Goal: Task Accomplishment & Management: Complete application form

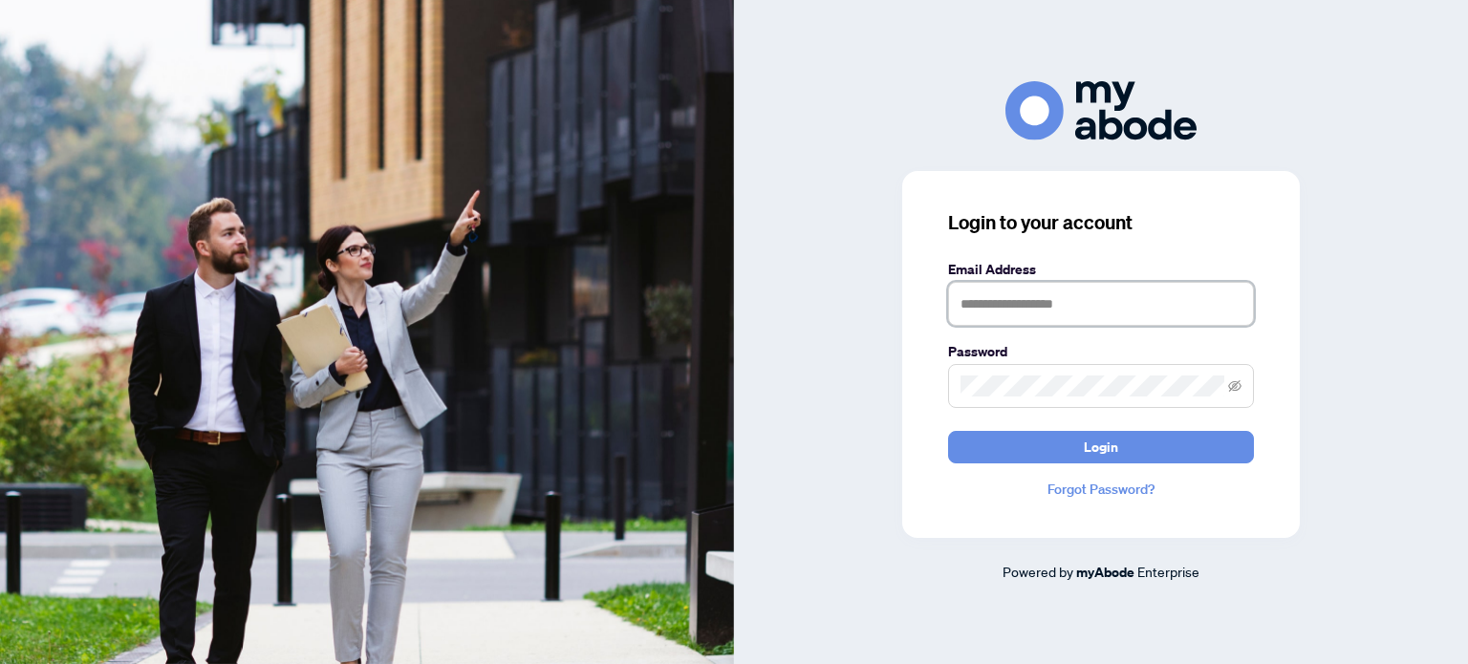
click at [1013, 317] on input "text" at bounding box center [1101, 304] width 306 height 44
type input "**********"
click at [948, 431] on button "Login" at bounding box center [1101, 447] width 306 height 33
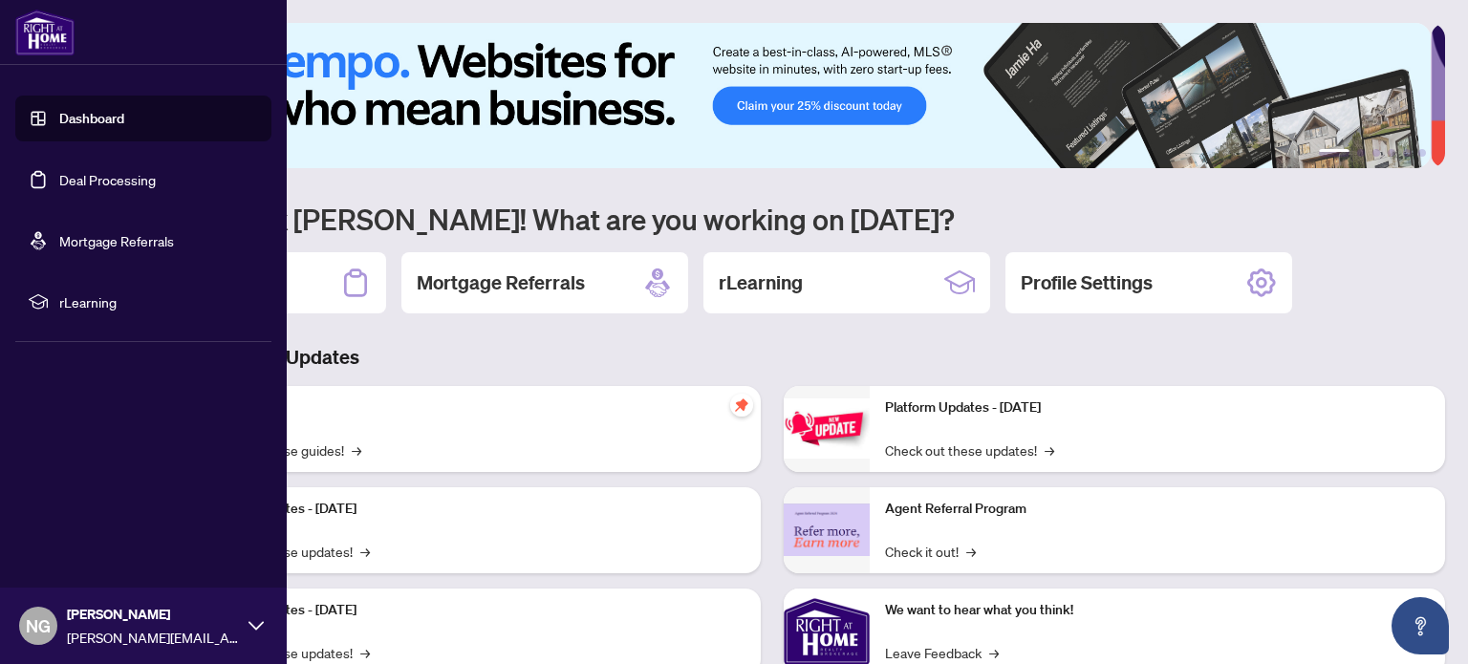
click at [98, 188] on link "Deal Processing" at bounding box center [107, 179] width 97 height 17
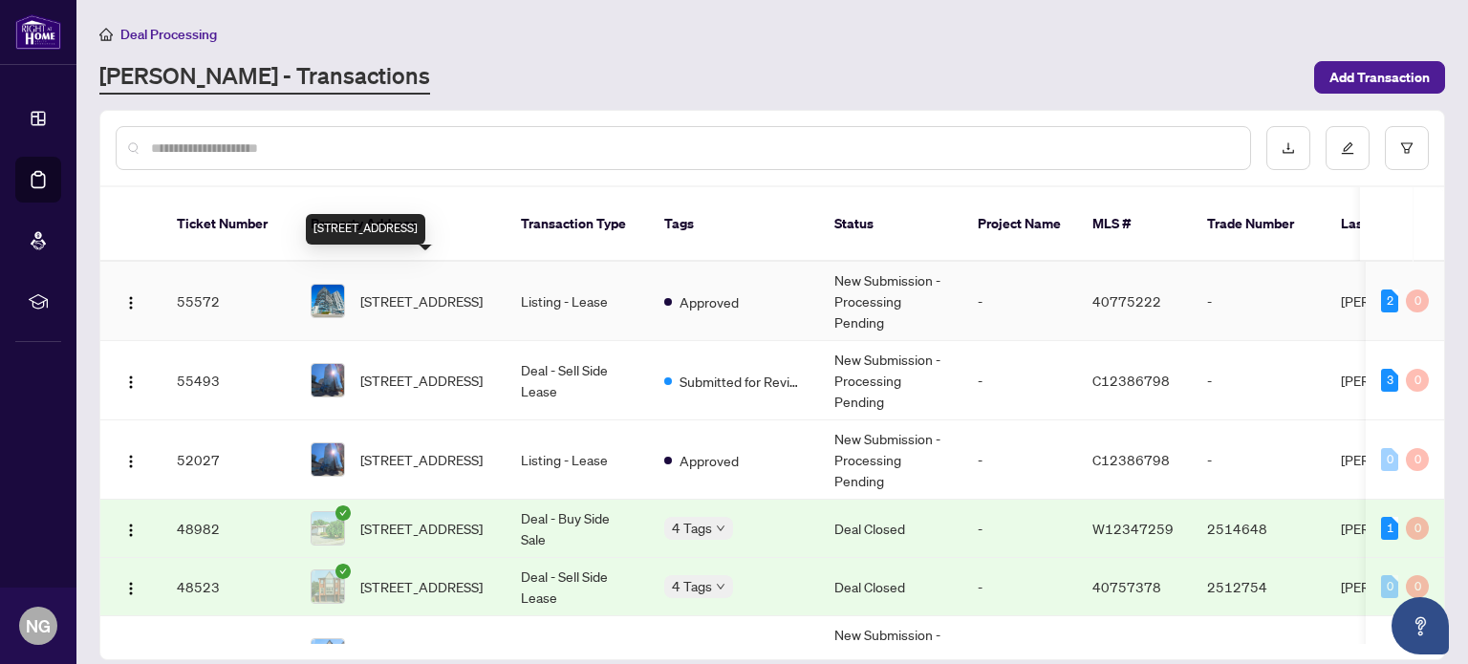
click at [396, 291] on span "[STREET_ADDRESS]" at bounding box center [421, 301] width 122 height 21
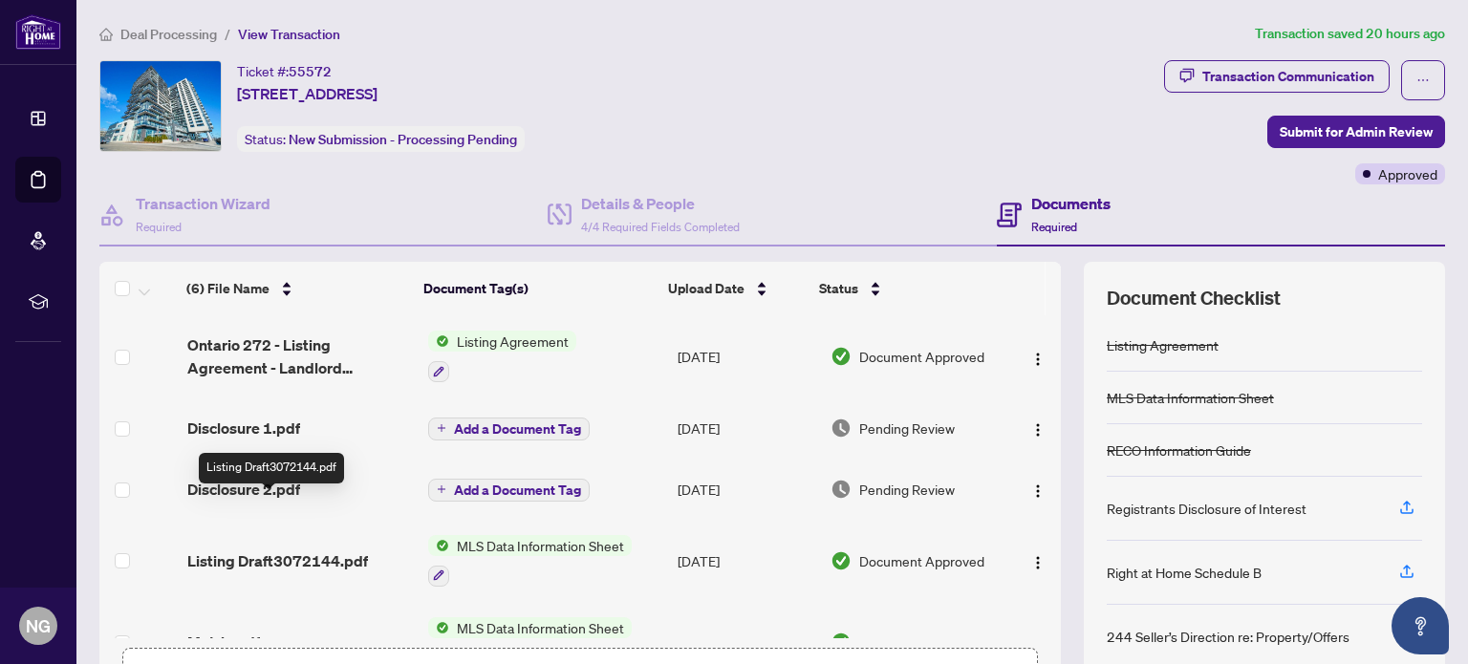
scroll to position [96, 0]
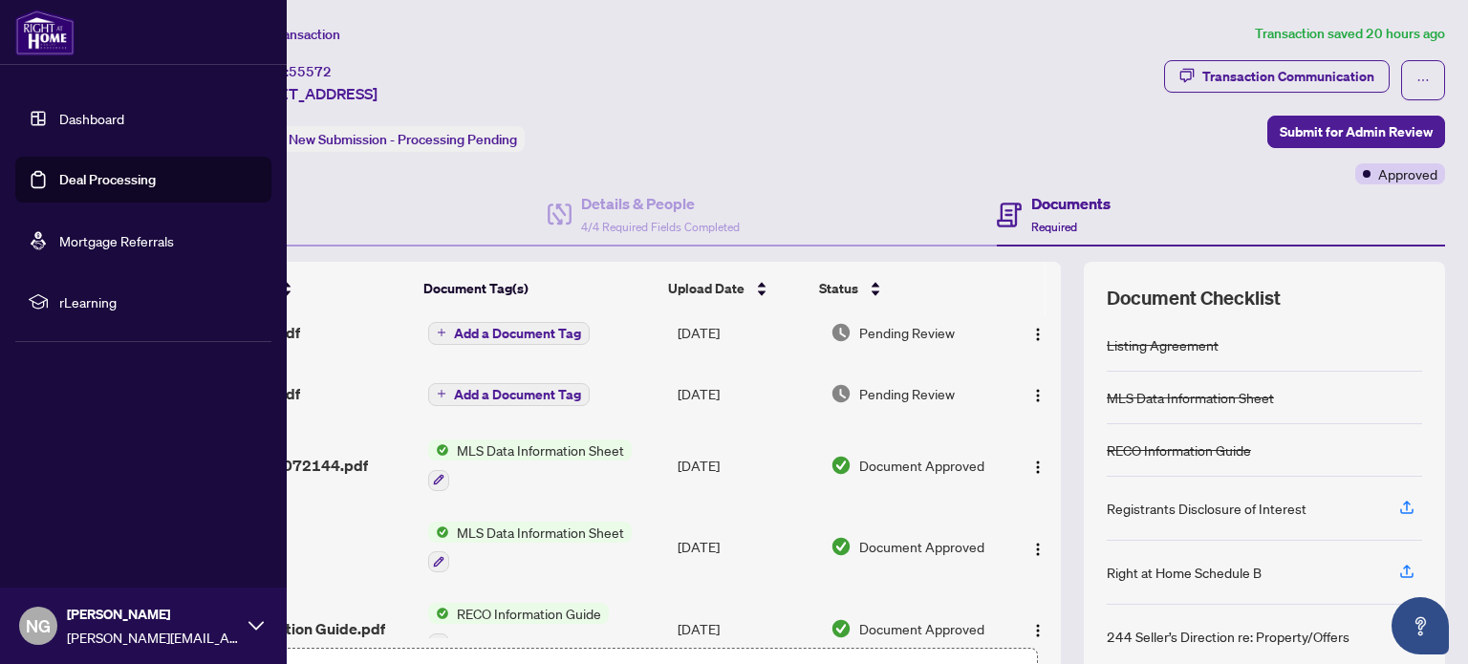
click at [59, 182] on link "Deal Processing" at bounding box center [107, 179] width 97 height 17
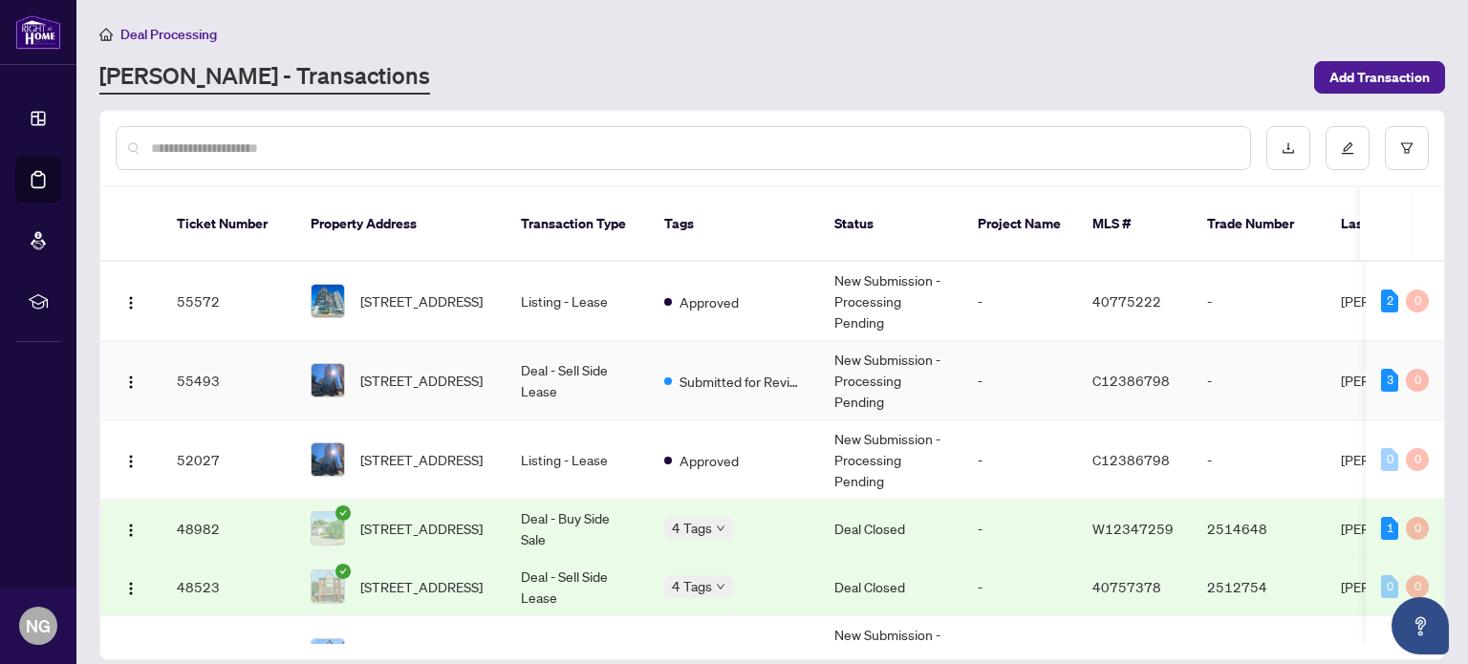
click at [569, 344] on td "Deal - Sell Side Lease" at bounding box center [577, 380] width 143 height 79
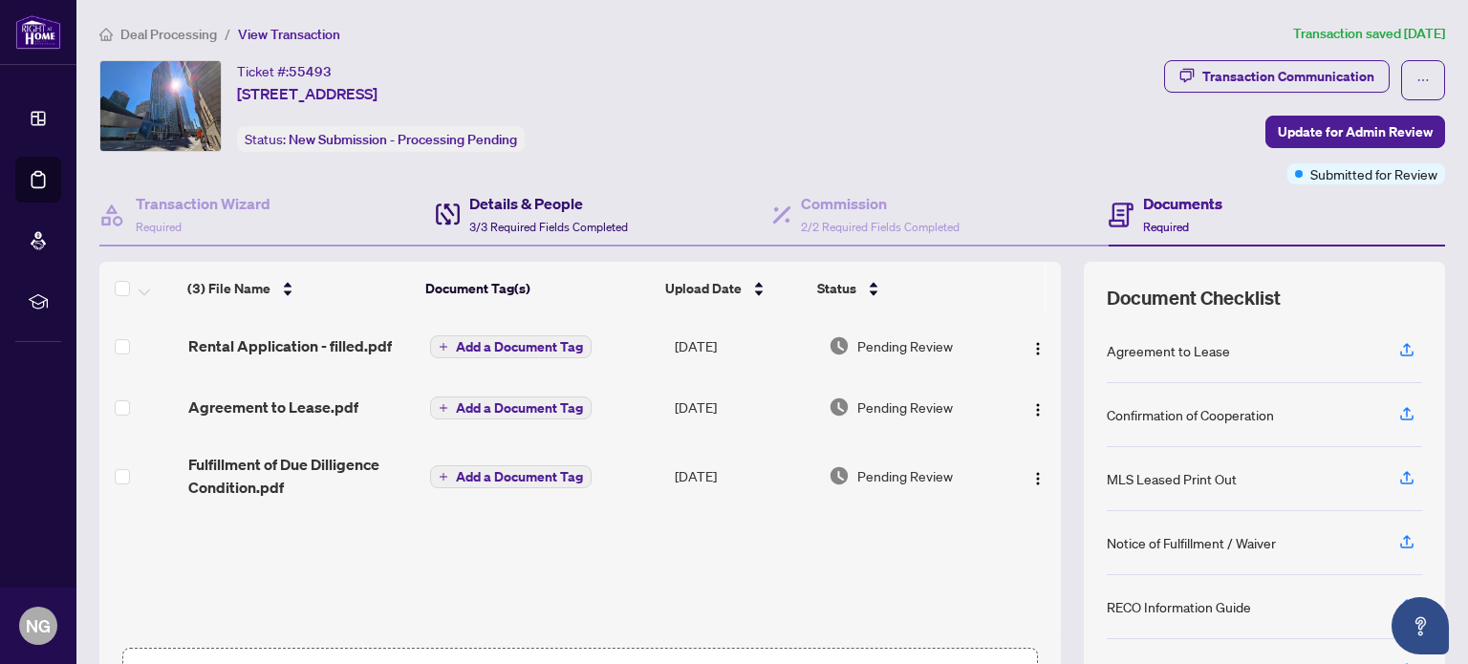
click at [546, 213] on div "Details & People 3/3 Required Fields Completed" at bounding box center [548, 214] width 159 height 45
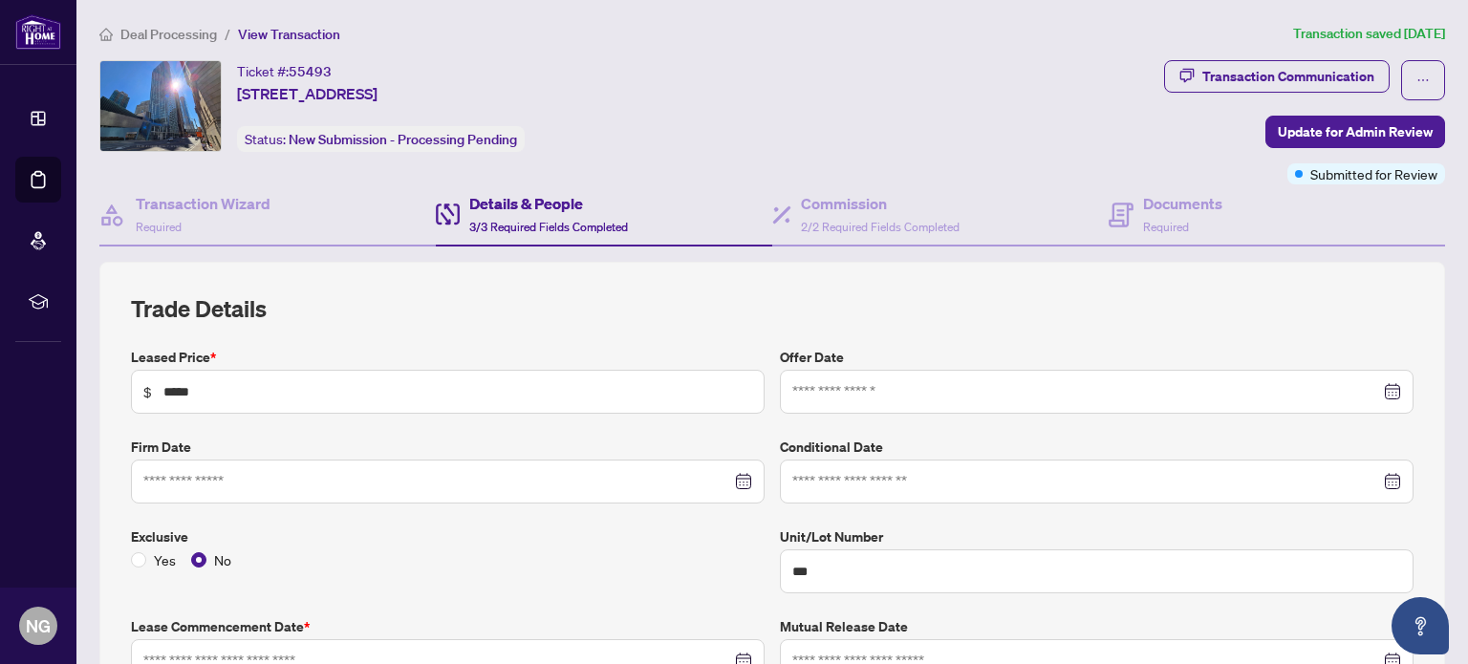
type input "**********"
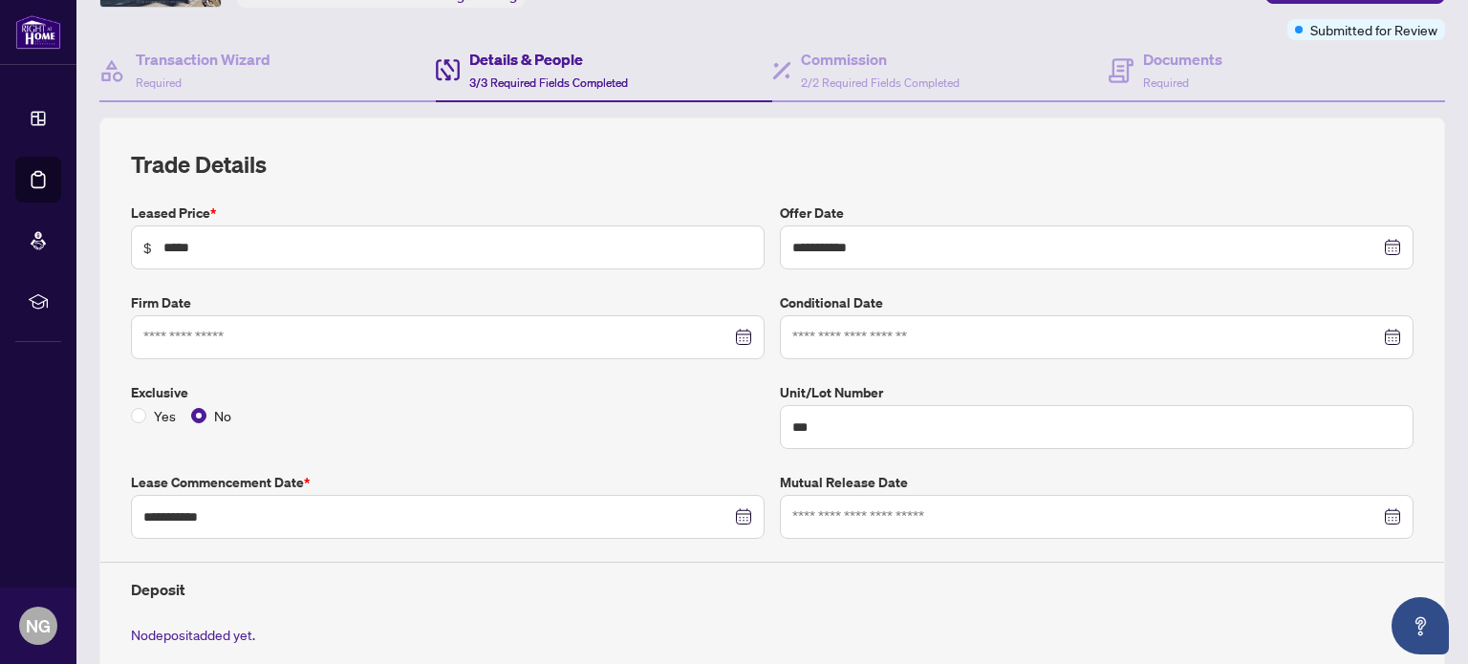
scroll to position [287, 0]
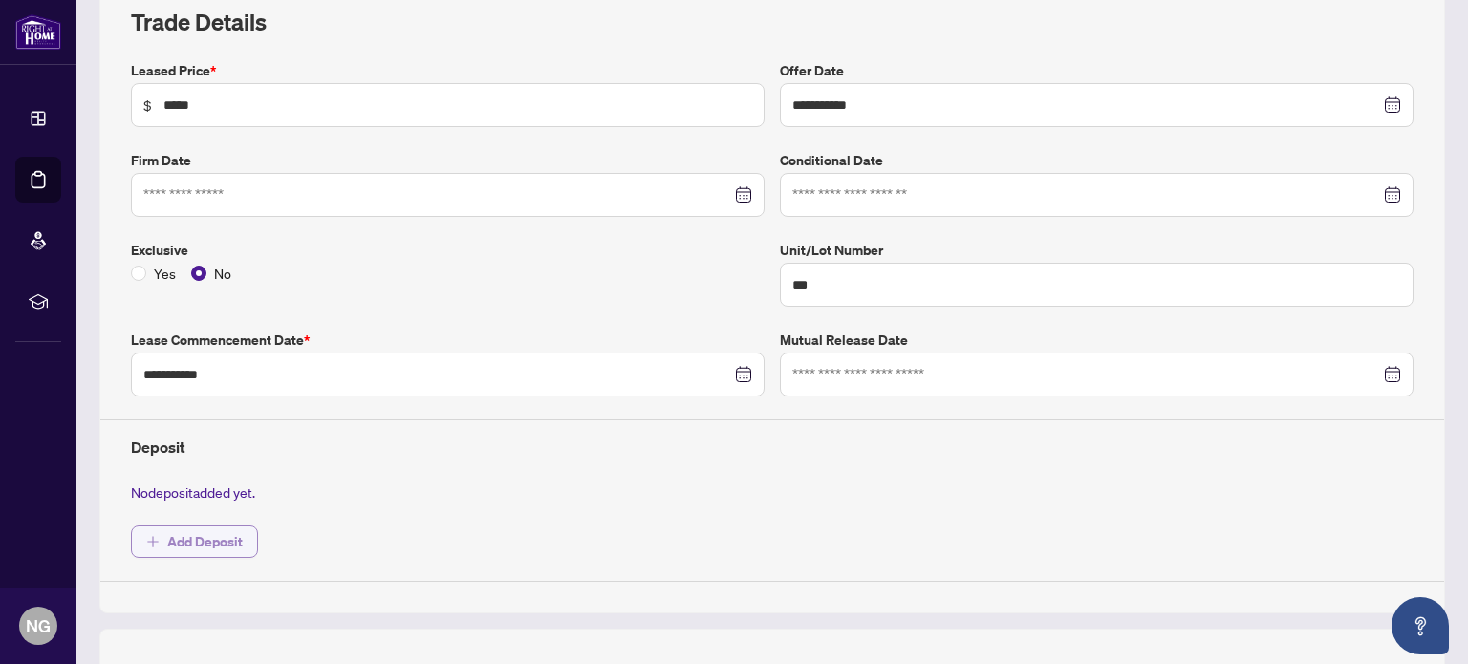
click at [176, 538] on span "Add Deposit" at bounding box center [205, 542] width 76 height 31
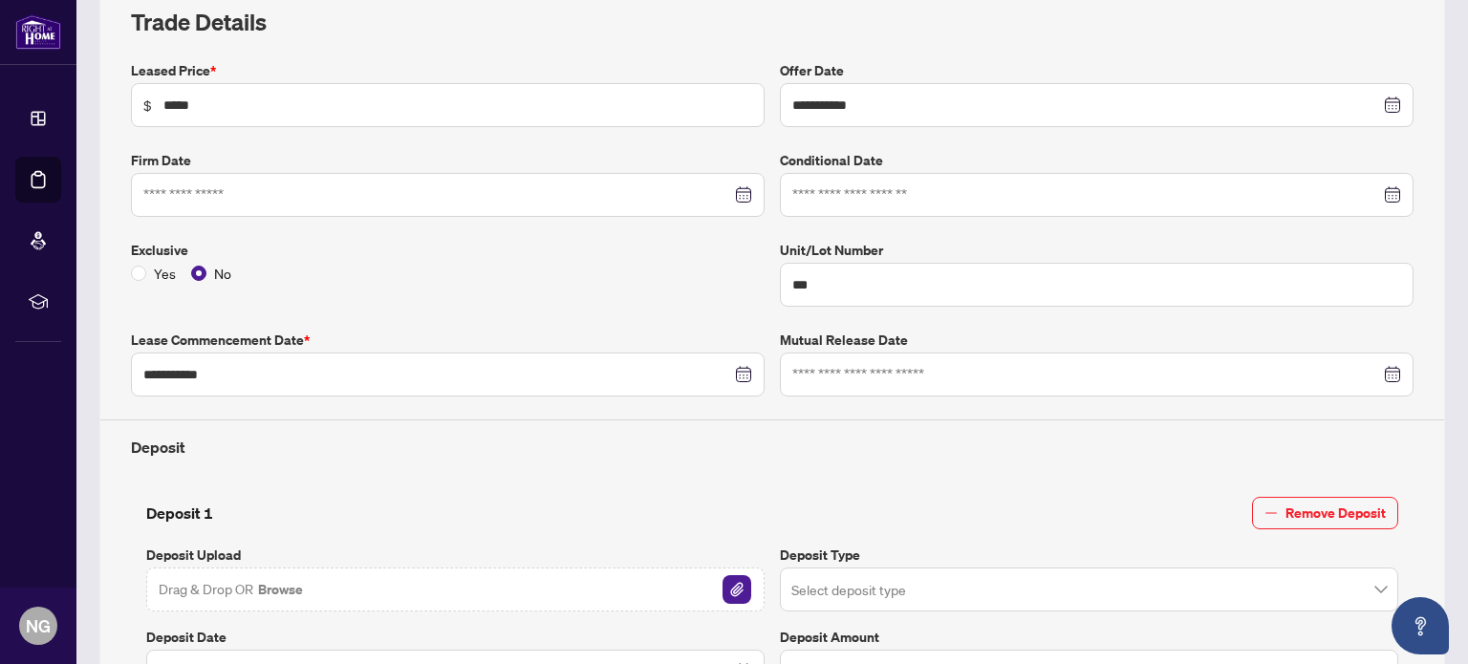
scroll to position [478, 0]
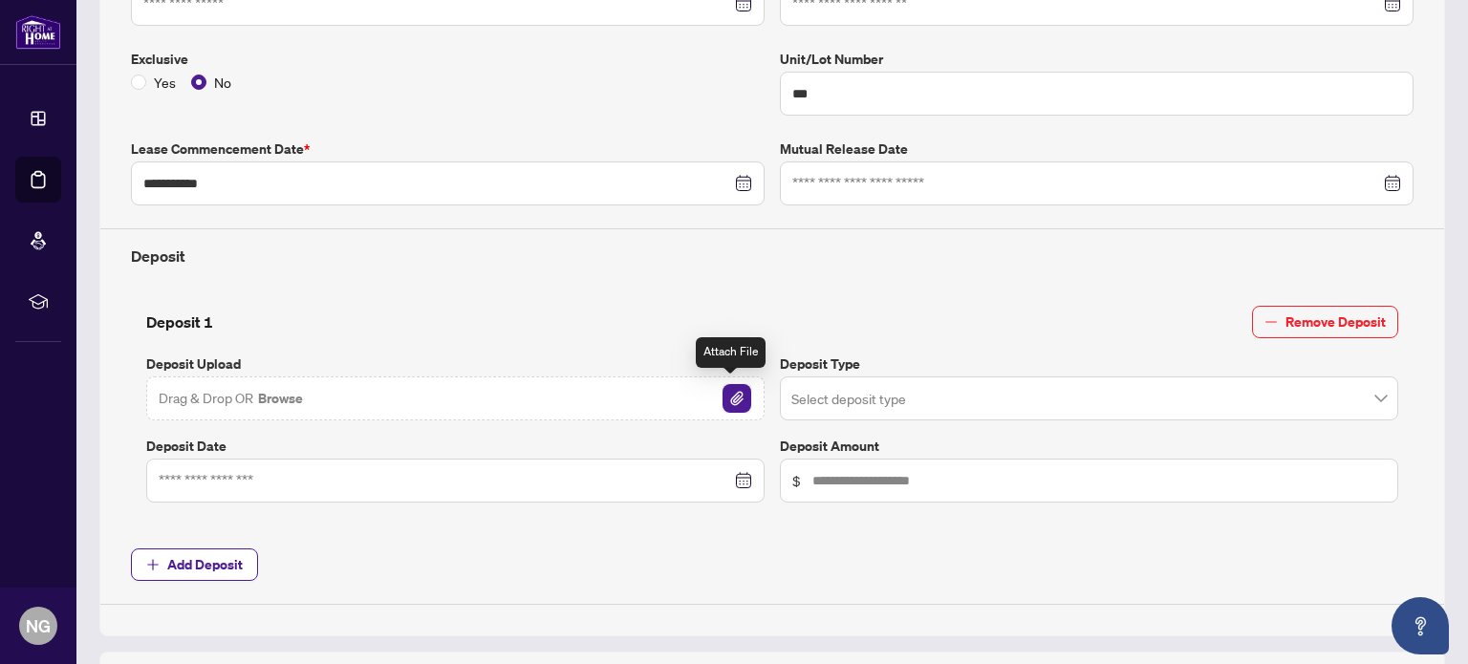
click at [731, 390] on img "button" at bounding box center [737, 398] width 29 height 29
click at [858, 405] on input "search" at bounding box center [1080, 401] width 578 height 42
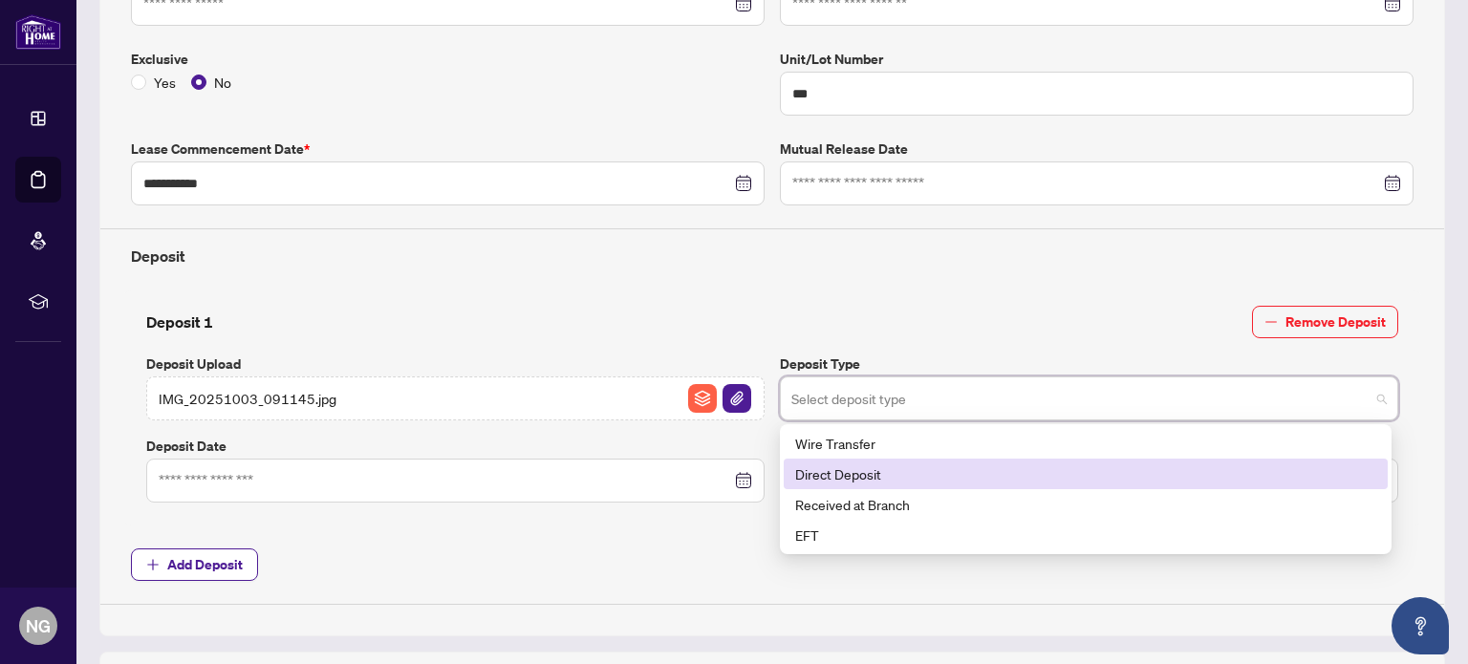
click at [837, 470] on div "Direct Deposit" at bounding box center [1085, 474] width 581 height 21
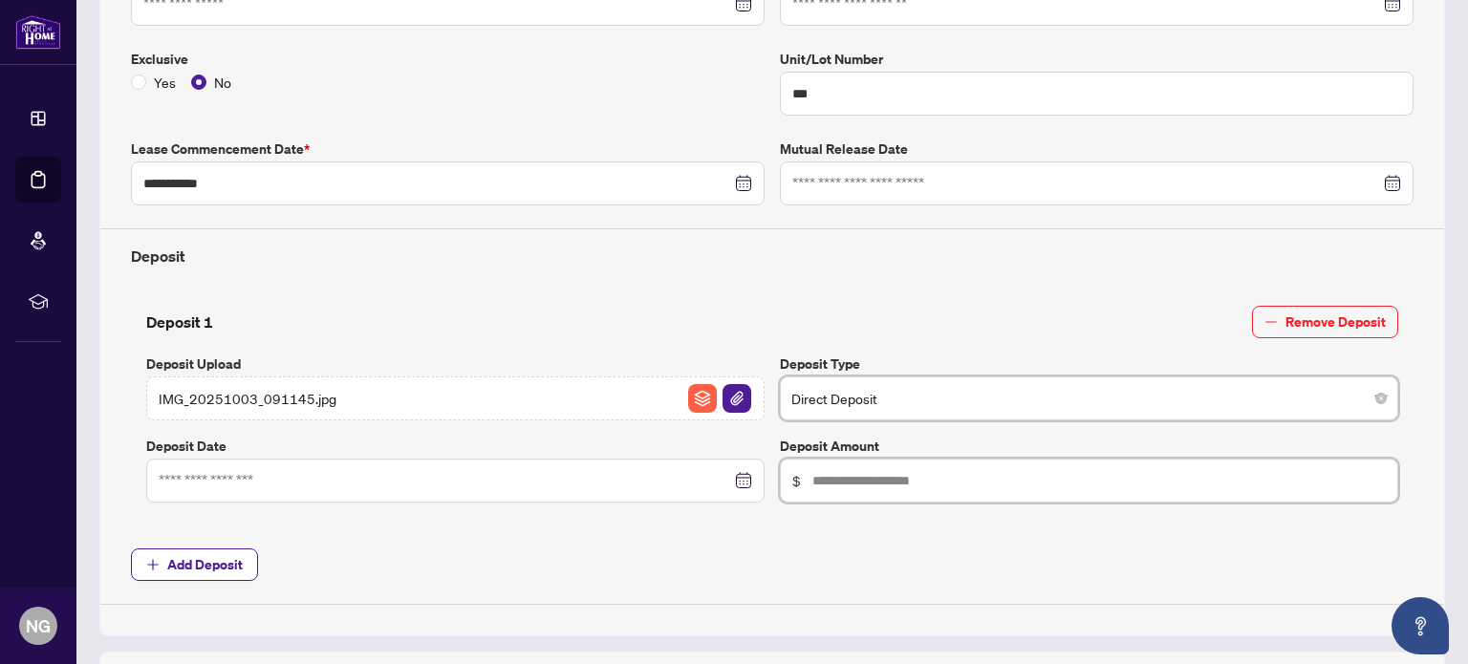
click at [830, 478] on input "text" at bounding box center [1100, 480] width 574 height 21
type input "*****"
click at [275, 473] on input at bounding box center [445, 480] width 573 height 21
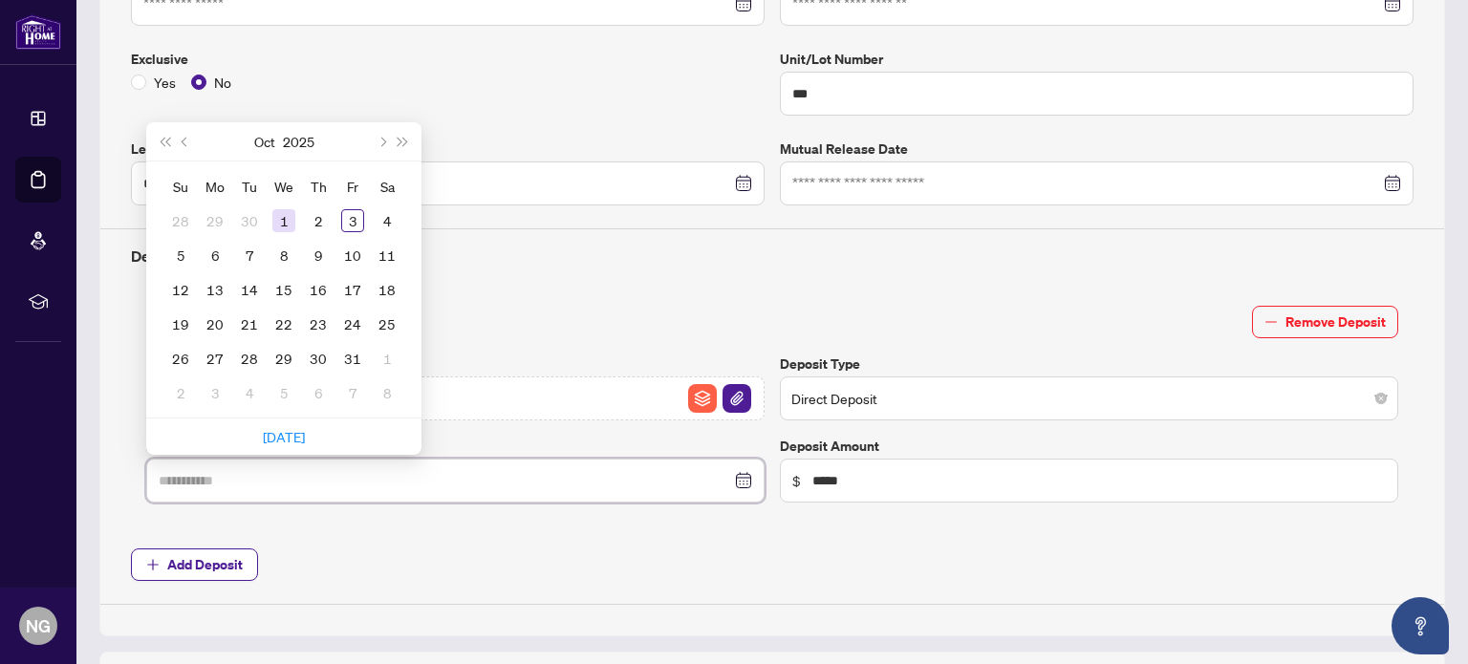
type input "**********"
click at [284, 215] on div "1" at bounding box center [283, 220] width 23 height 23
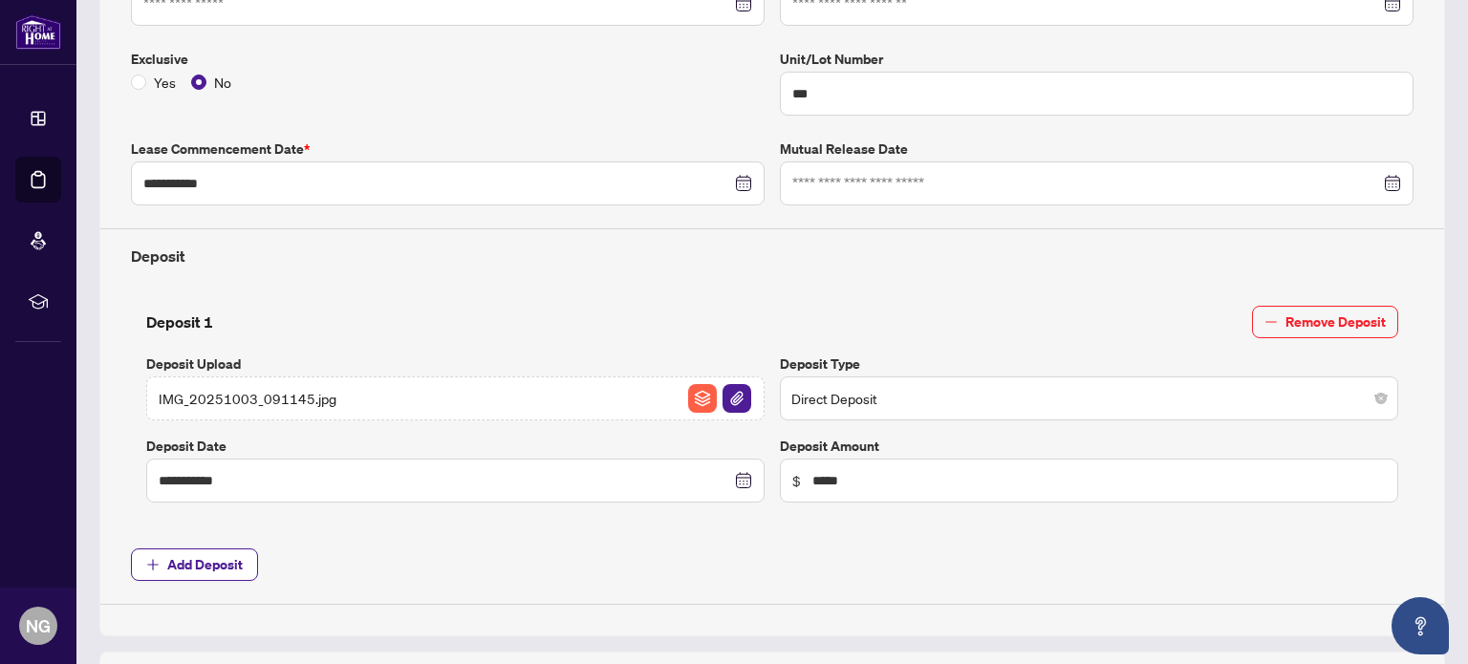
click at [373, 540] on div "**********" at bounding box center [772, 237] width 1298 height 736
click at [184, 561] on span "Add Deposit" at bounding box center [205, 565] width 76 height 31
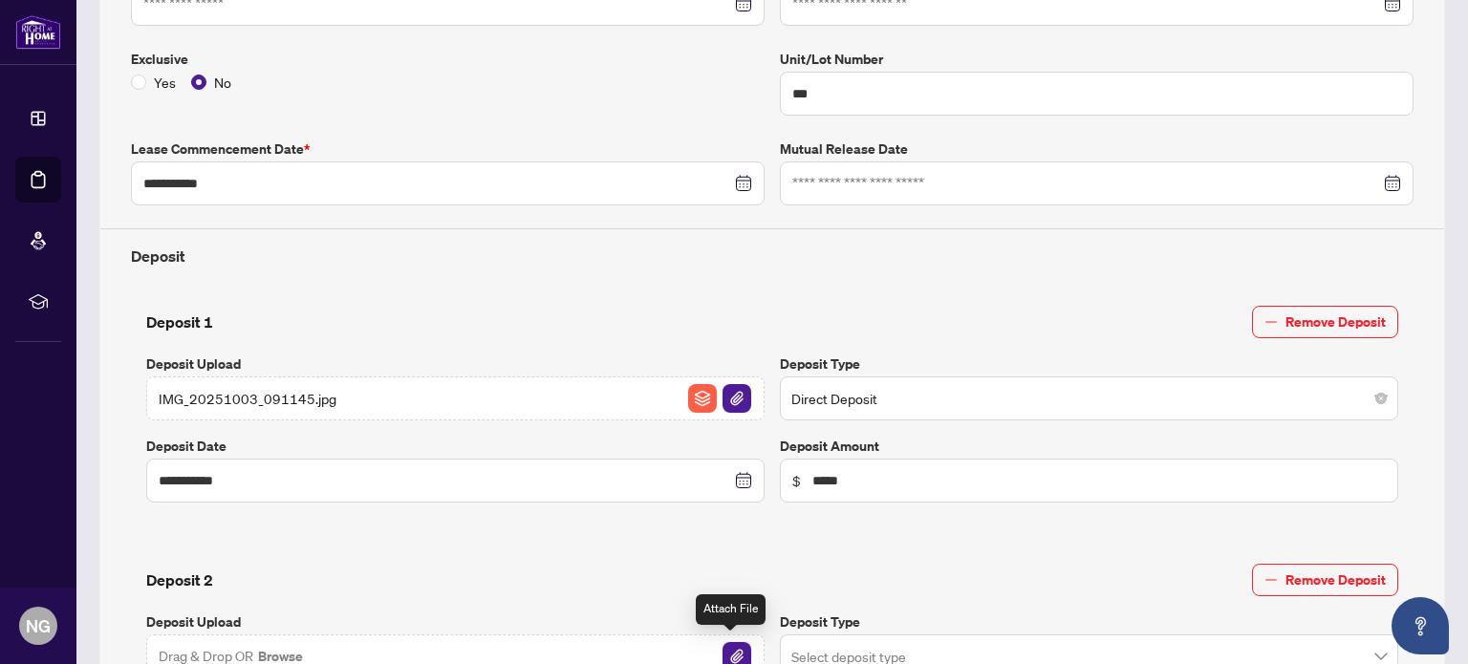
click at [727, 650] on img "button" at bounding box center [737, 656] width 29 height 29
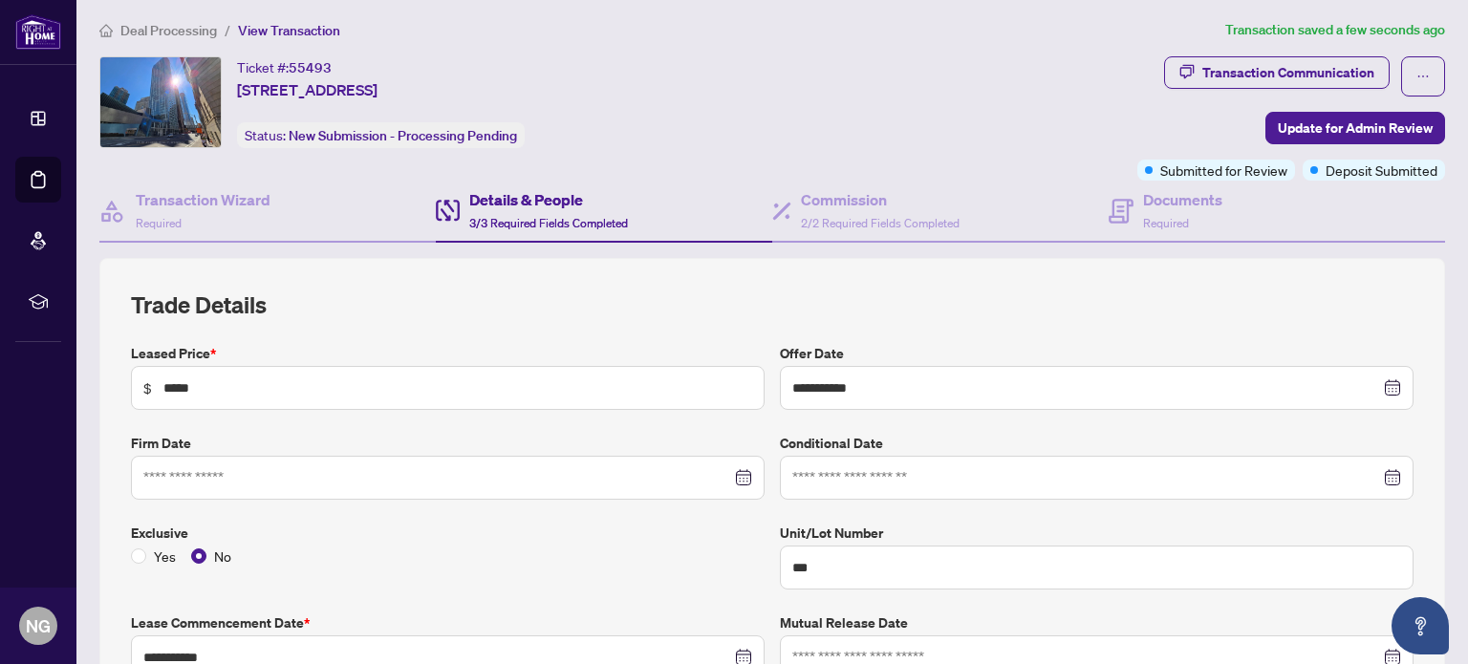
scroll to position [0, 0]
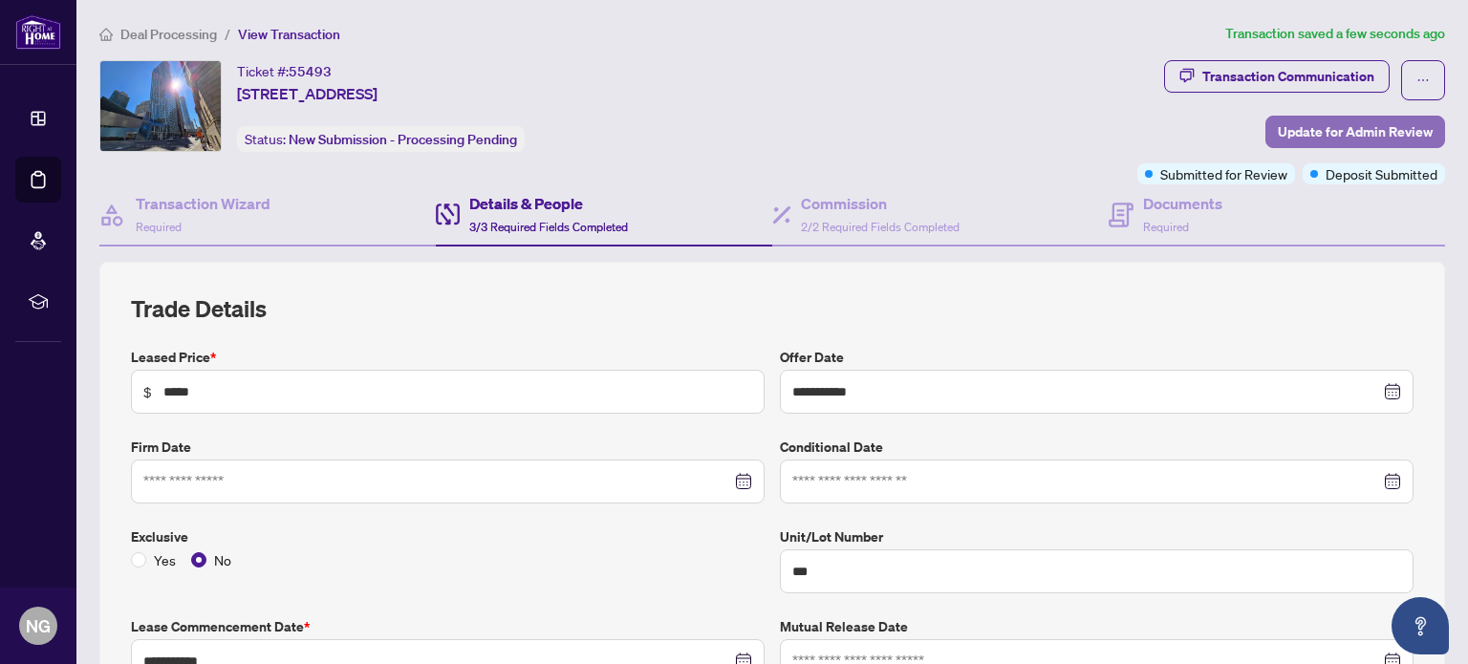
click at [1330, 129] on span "Update for Admin Review" at bounding box center [1355, 132] width 155 height 31
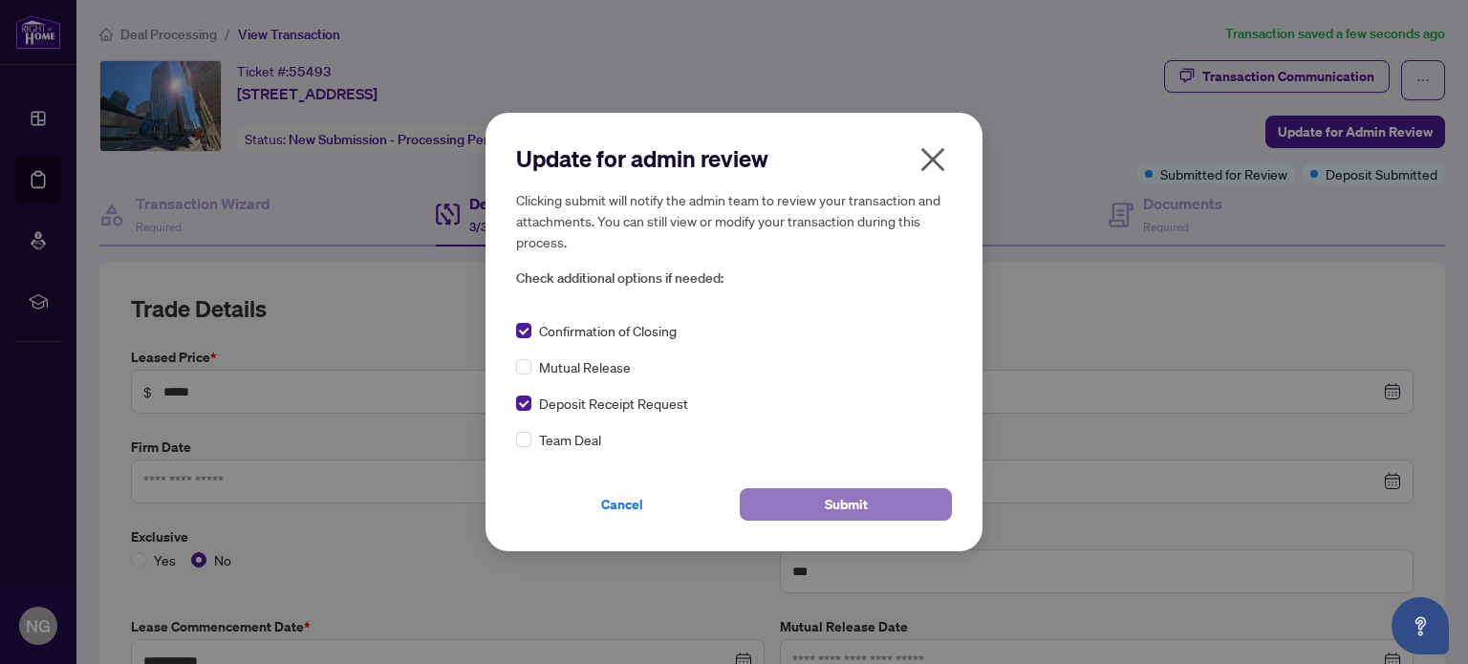
click at [799, 492] on button "Submit" at bounding box center [846, 504] width 212 height 33
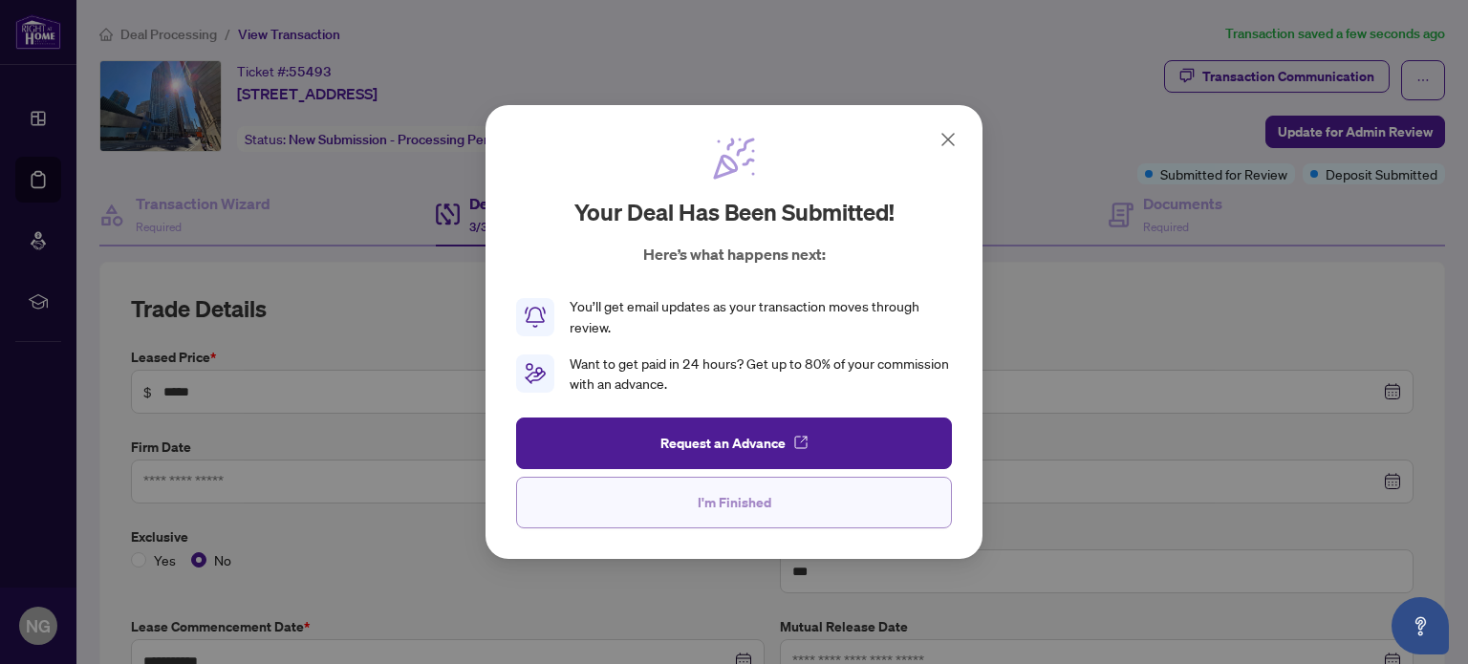
click at [725, 512] on span "I'm Finished" at bounding box center [735, 503] width 74 height 31
drag, startPoint x: 725, startPoint y: 512, endPoint x: 790, endPoint y: 450, distance: 89.9
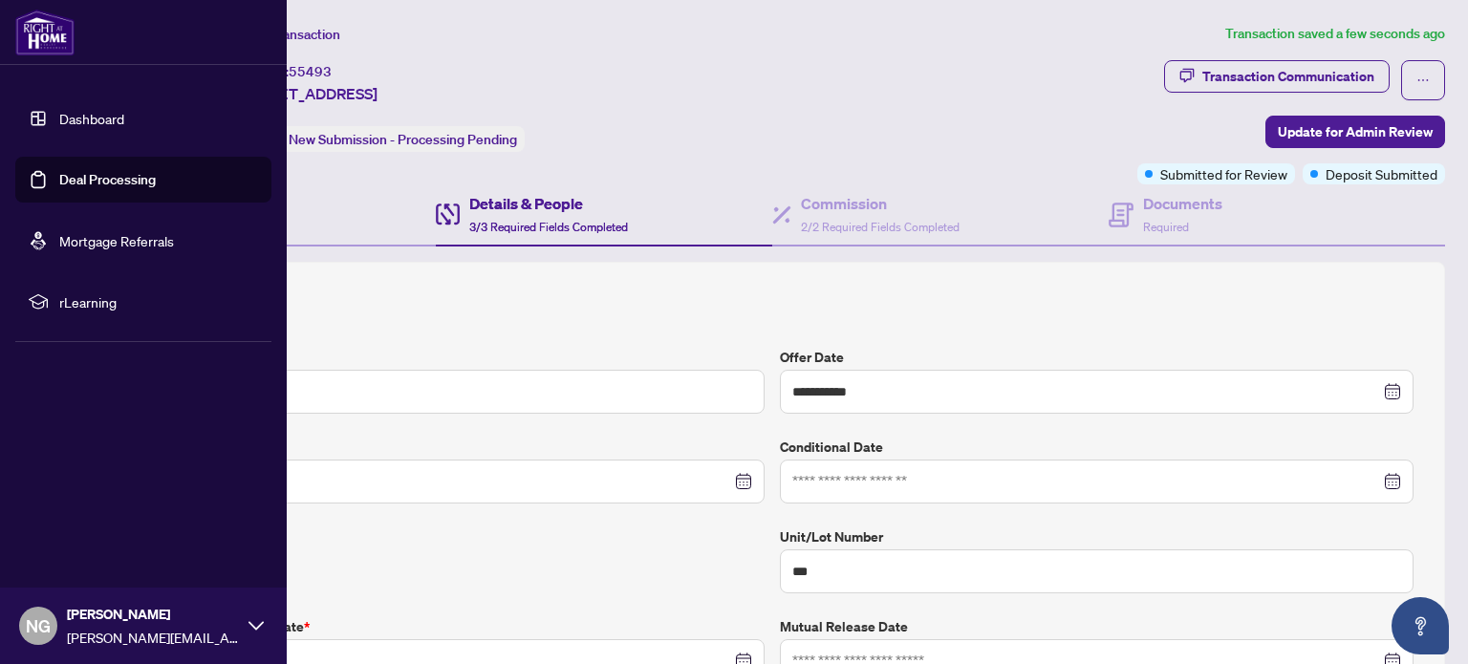
click at [103, 188] on link "Deal Processing" at bounding box center [107, 179] width 97 height 17
